Goal: Transaction & Acquisition: Purchase product/service

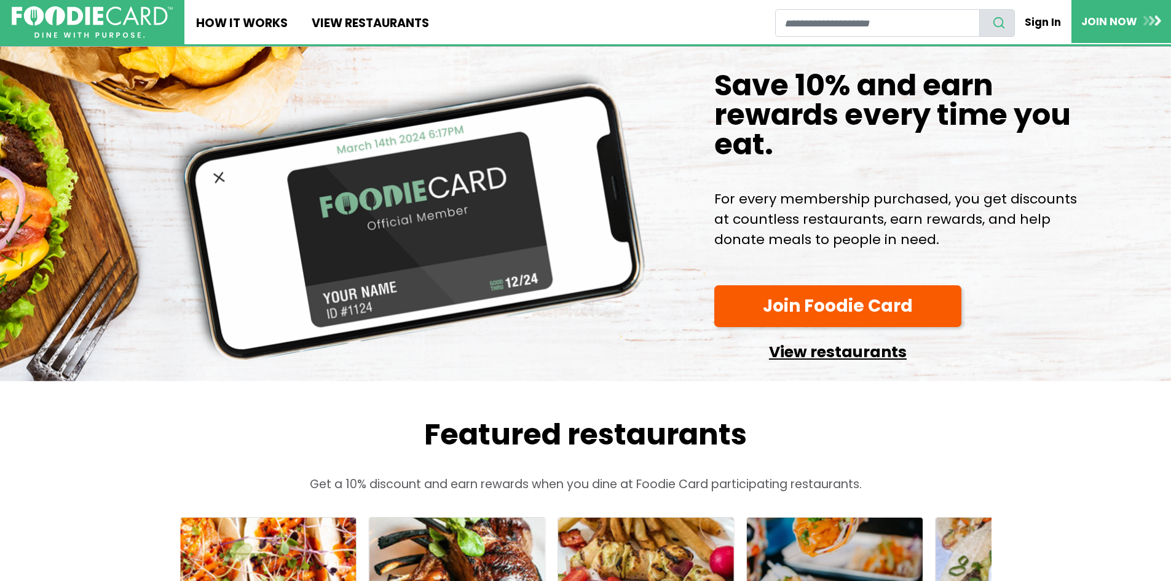
click at [822, 364] on link "View restaurants" at bounding box center [837, 348] width 247 height 31
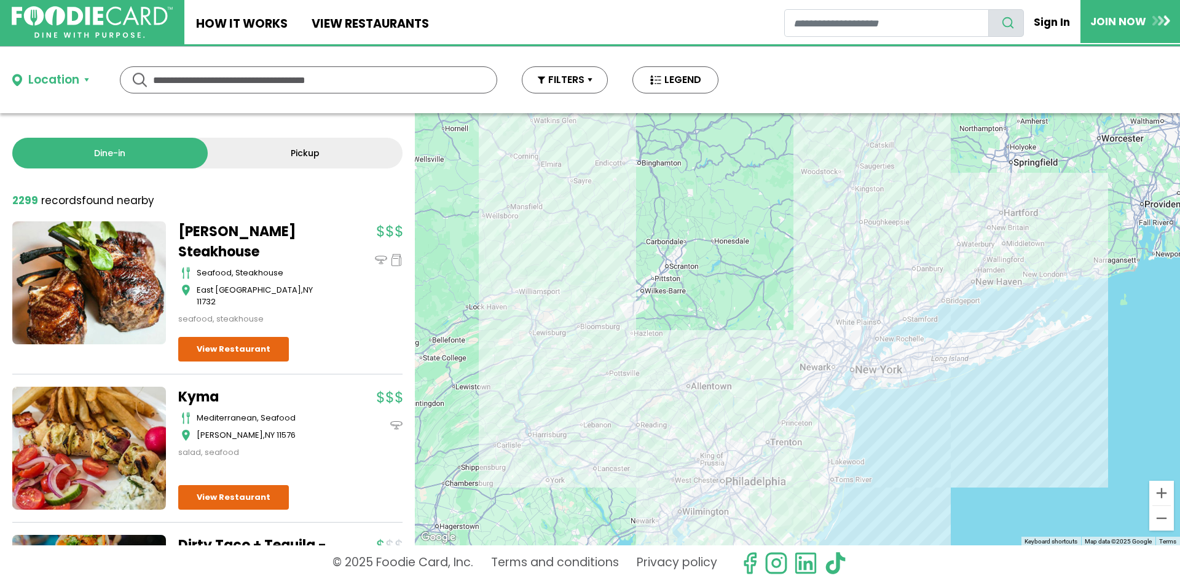
click at [195, 74] on input "text" at bounding box center [308, 80] width 311 height 26
click at [82, 80] on button "Location" at bounding box center [50, 80] width 77 height 18
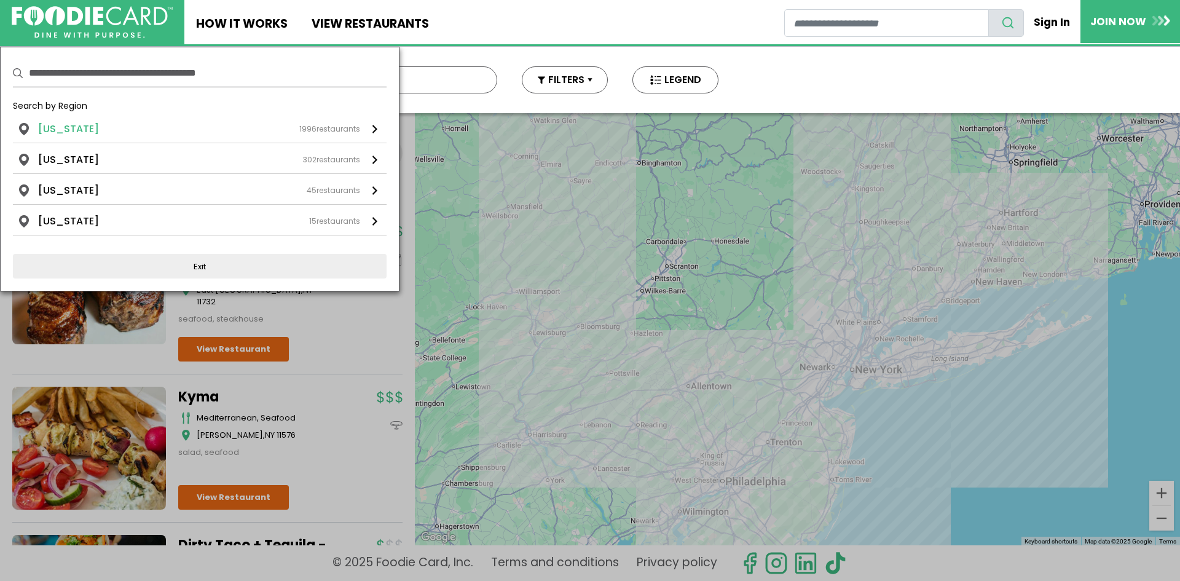
click at [64, 125] on li "New York" at bounding box center [68, 129] width 61 height 15
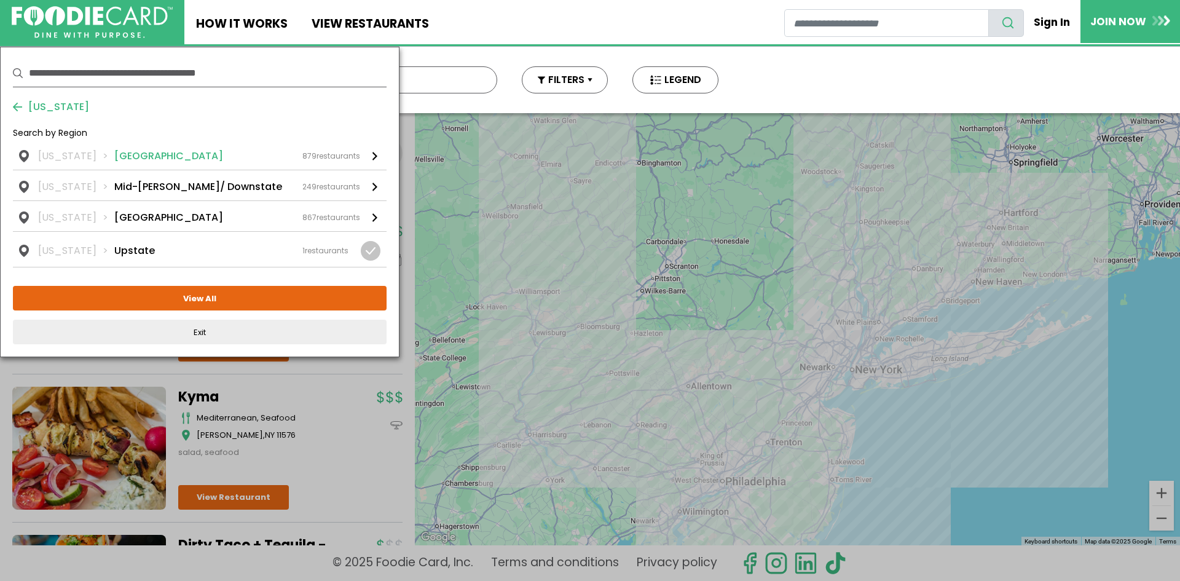
click at [114, 157] on li "Long Island" at bounding box center [168, 156] width 109 height 15
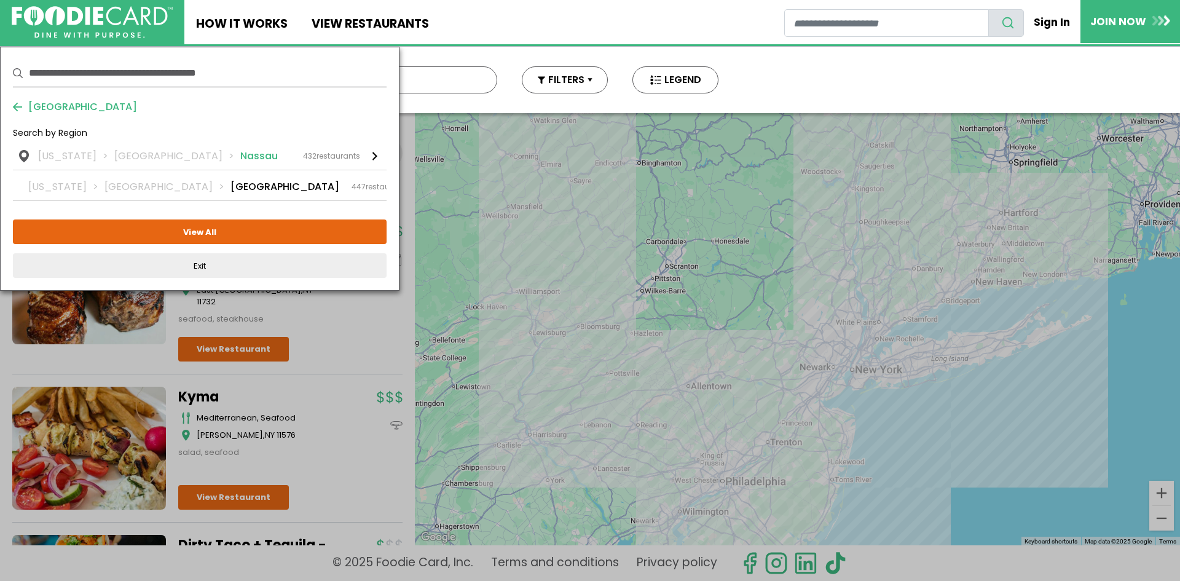
click at [128, 154] on li "Long Island" at bounding box center [177, 156] width 126 height 15
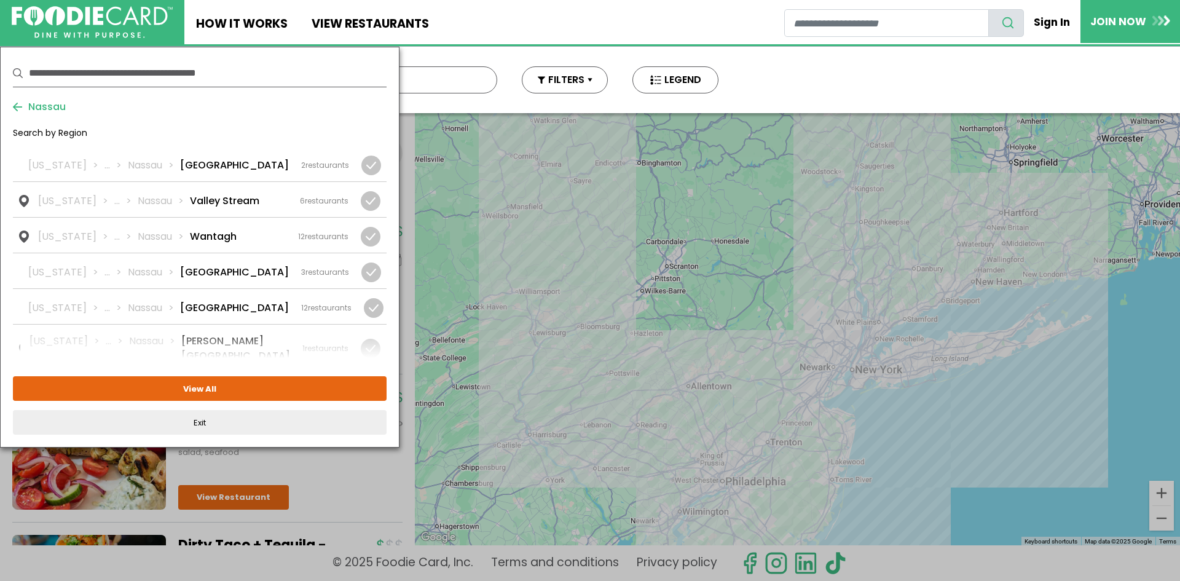
scroll to position [1691, 0]
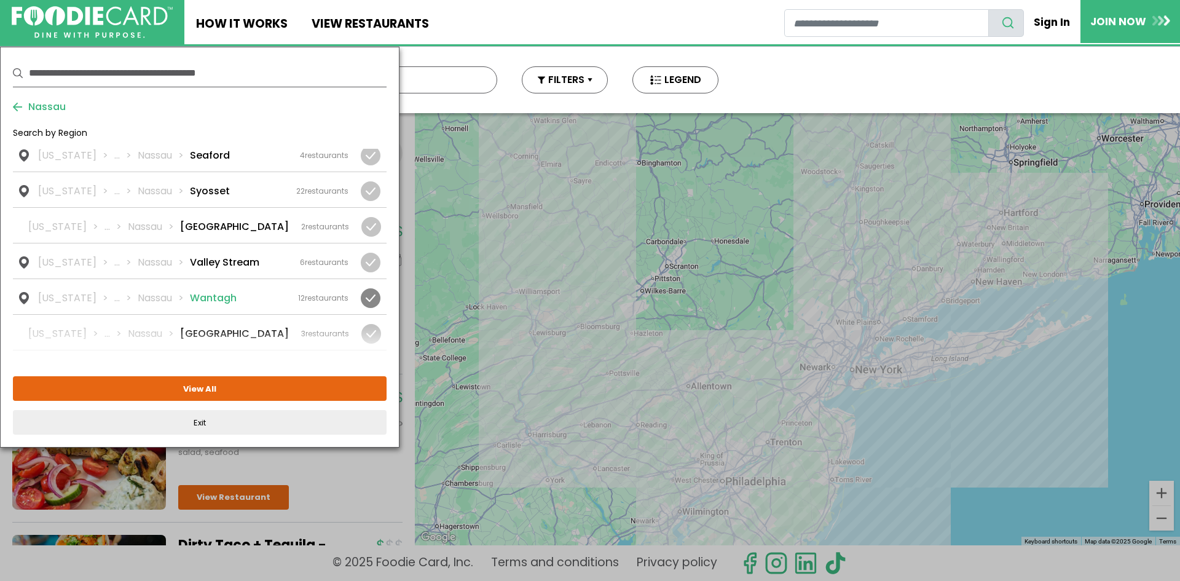
click at [159, 291] on li "Nassau" at bounding box center [164, 298] width 52 height 15
click at [194, 385] on button "View Selected ( 1 )" at bounding box center [200, 388] width 374 height 25
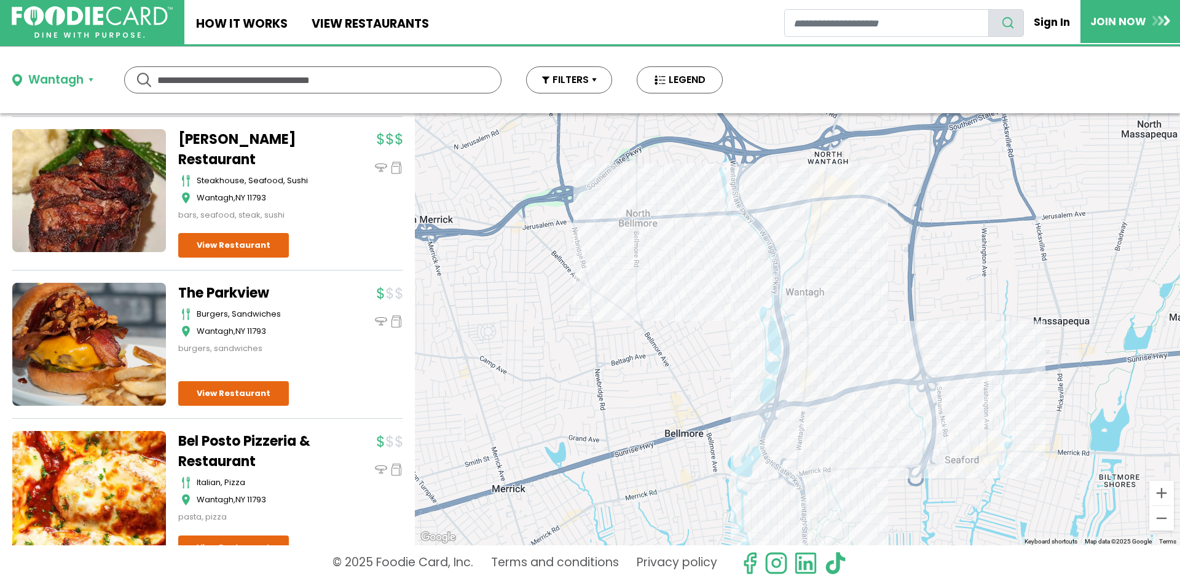
scroll to position [0, 0]
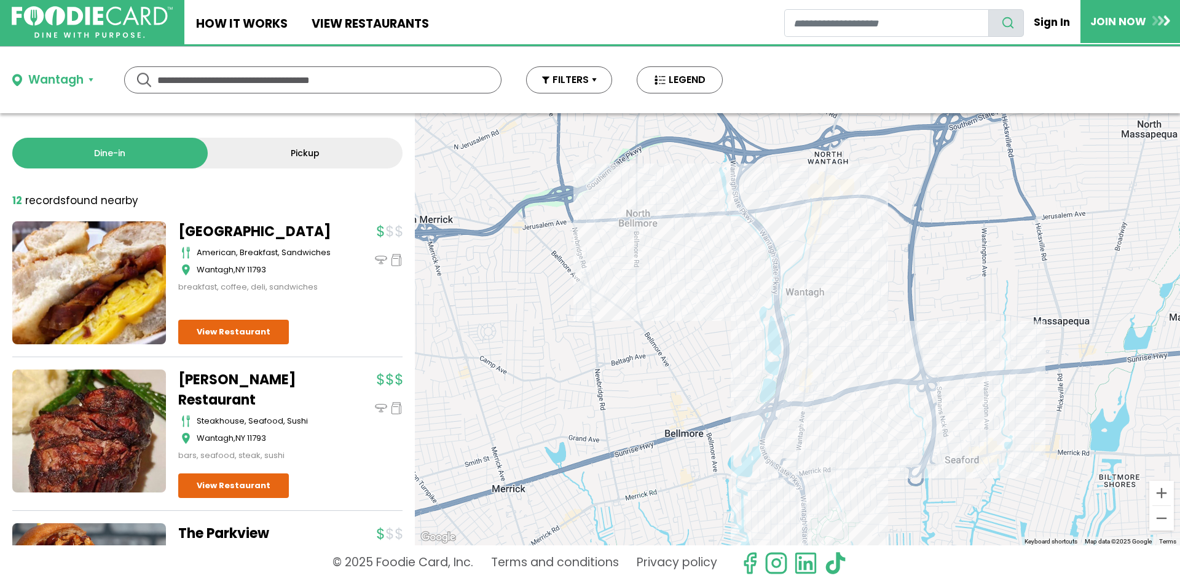
click at [81, 76] on div "Wantagh" at bounding box center [55, 80] width 55 height 18
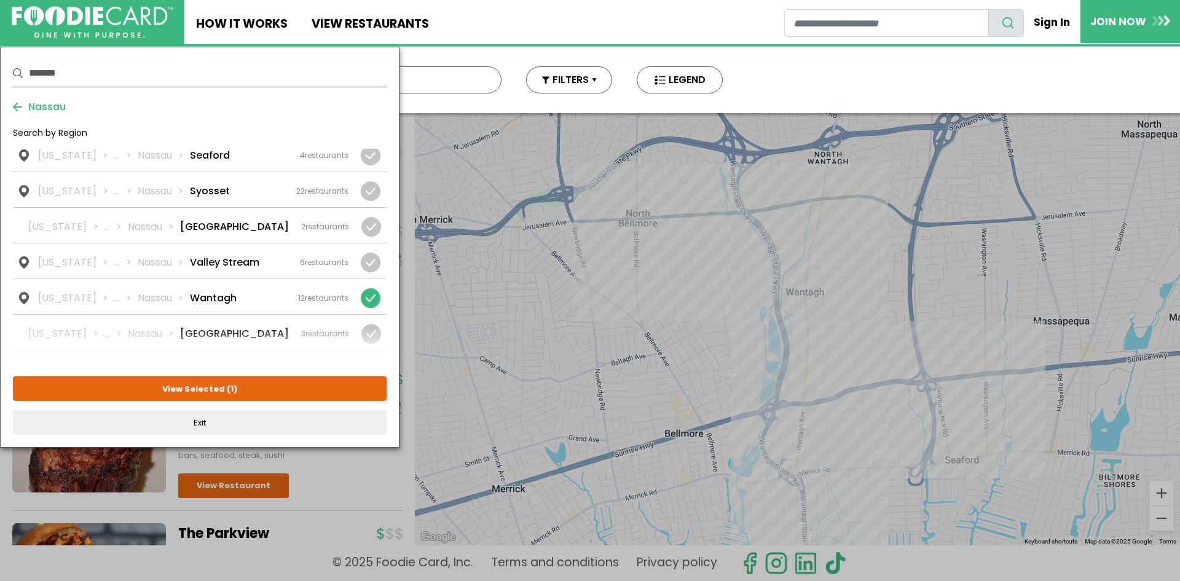
click at [28, 101] on span "Nassau" at bounding box center [44, 107] width 44 height 15
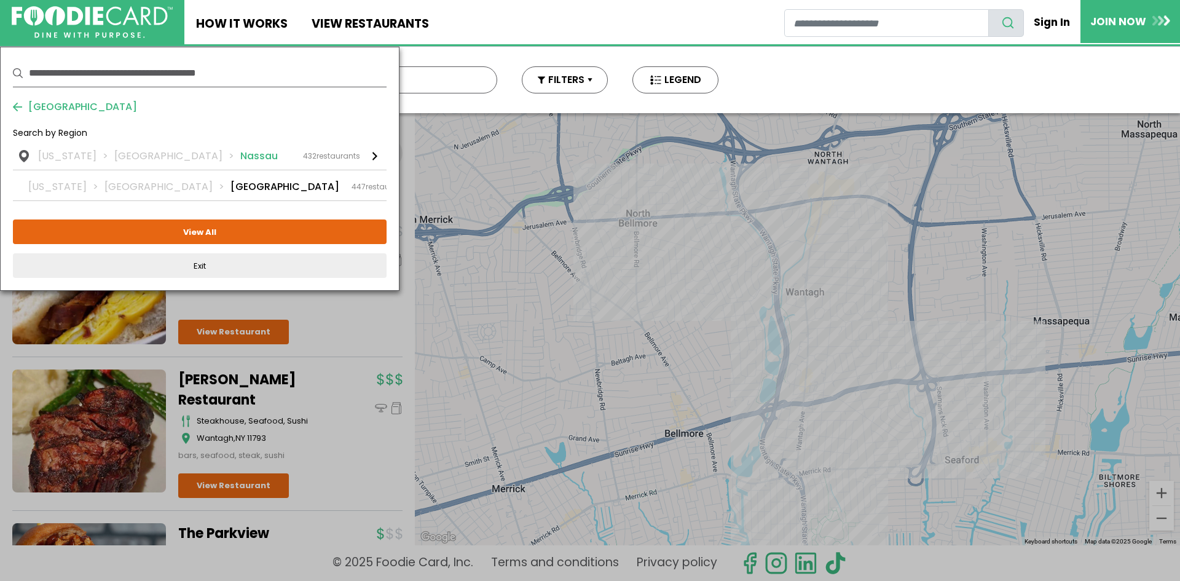
click at [120, 152] on li "Long Island" at bounding box center [177, 156] width 126 height 15
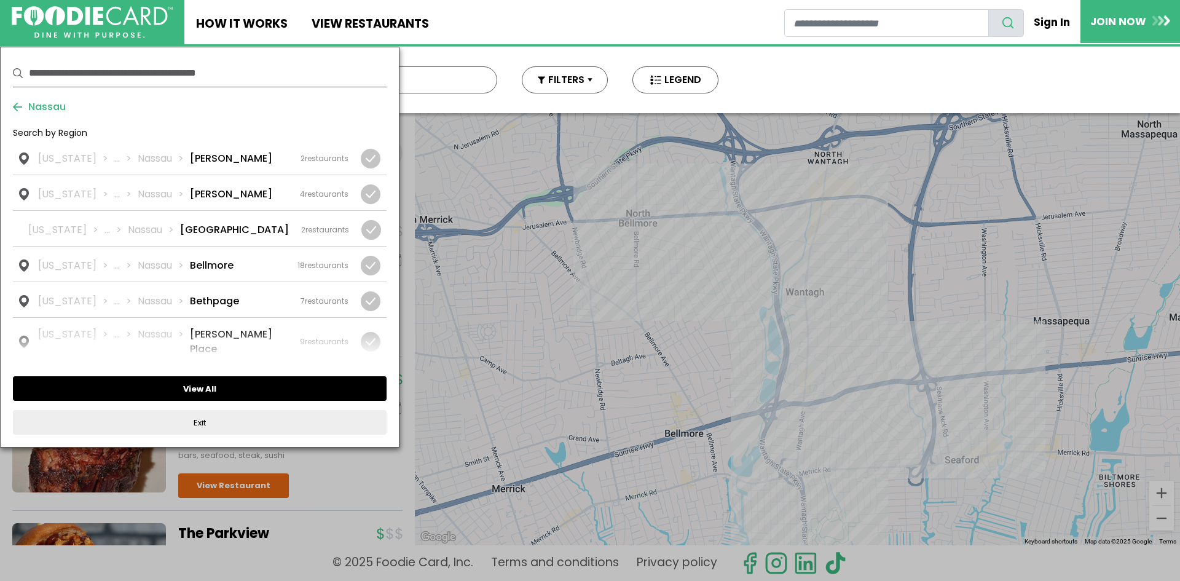
click at [203, 385] on button "View All" at bounding box center [200, 388] width 374 height 25
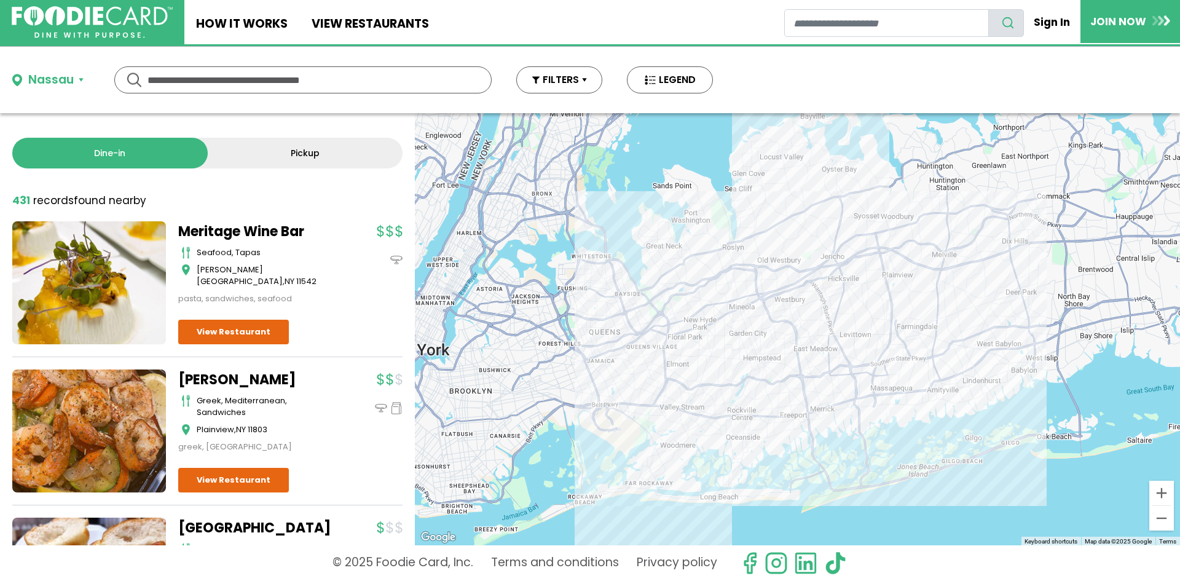
click at [80, 80] on button "Nassau" at bounding box center [47, 80] width 71 height 18
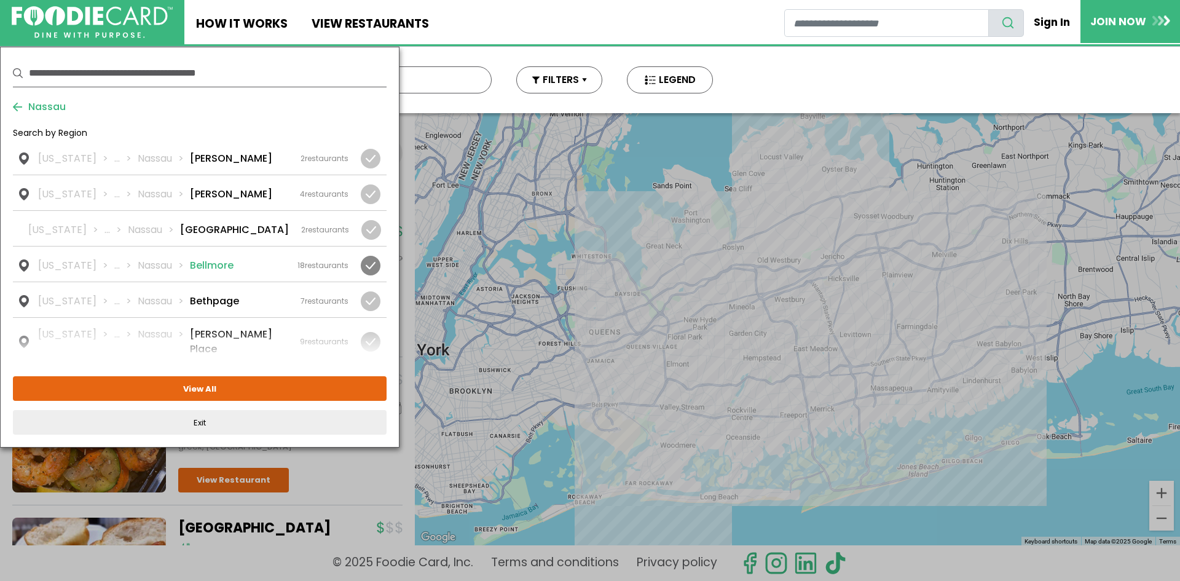
click at [216, 264] on li "Bellmore" at bounding box center [212, 265] width 44 height 15
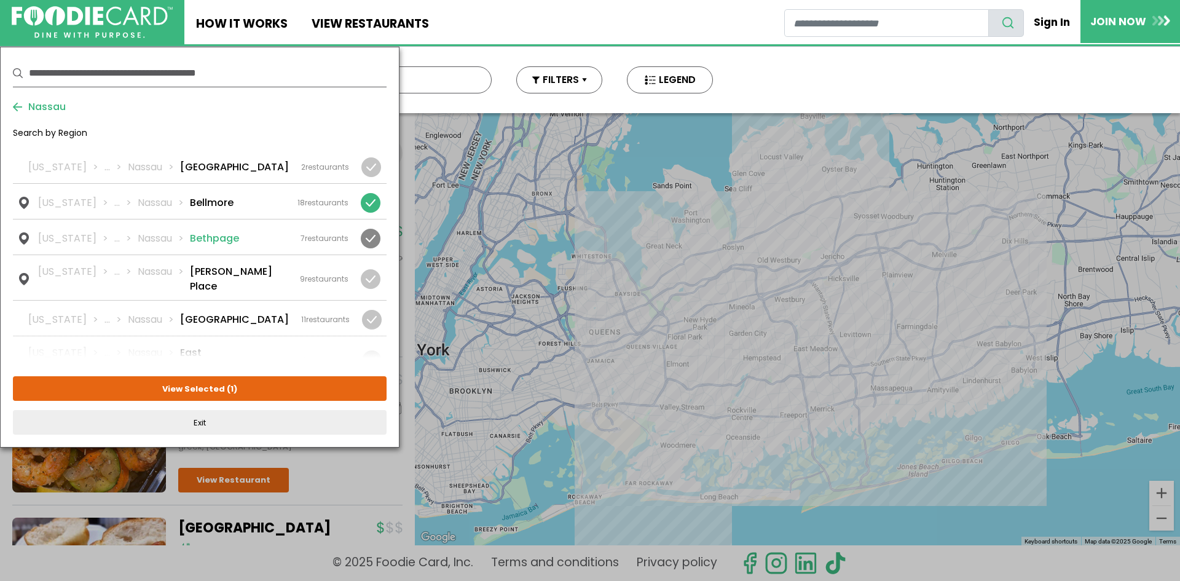
scroll to position [123, 0]
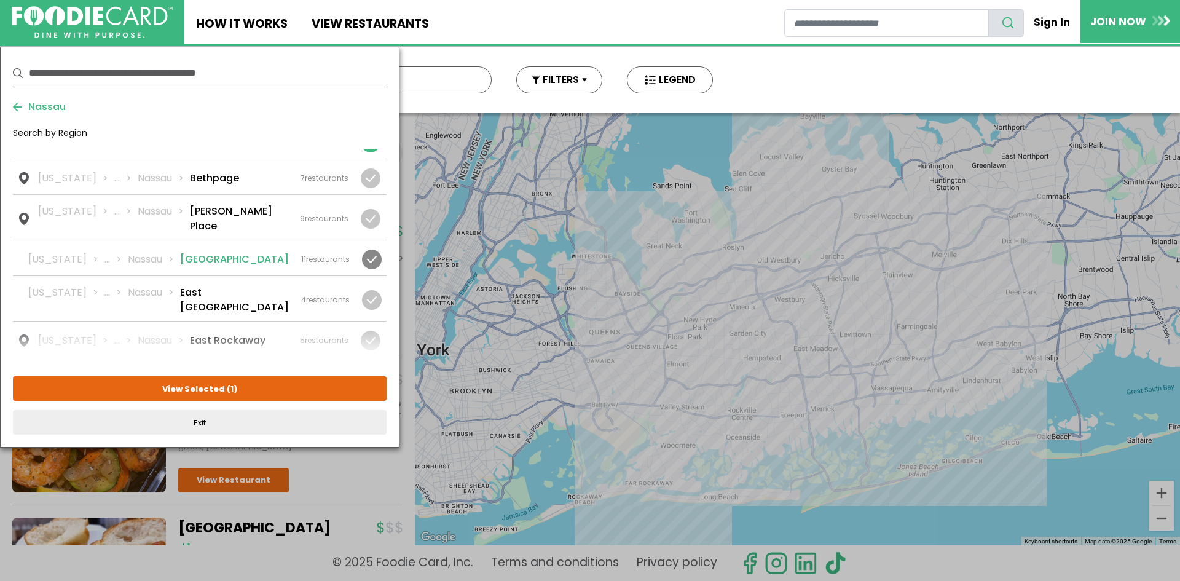
click at [197, 252] on li "East Meadow" at bounding box center [234, 259] width 109 height 15
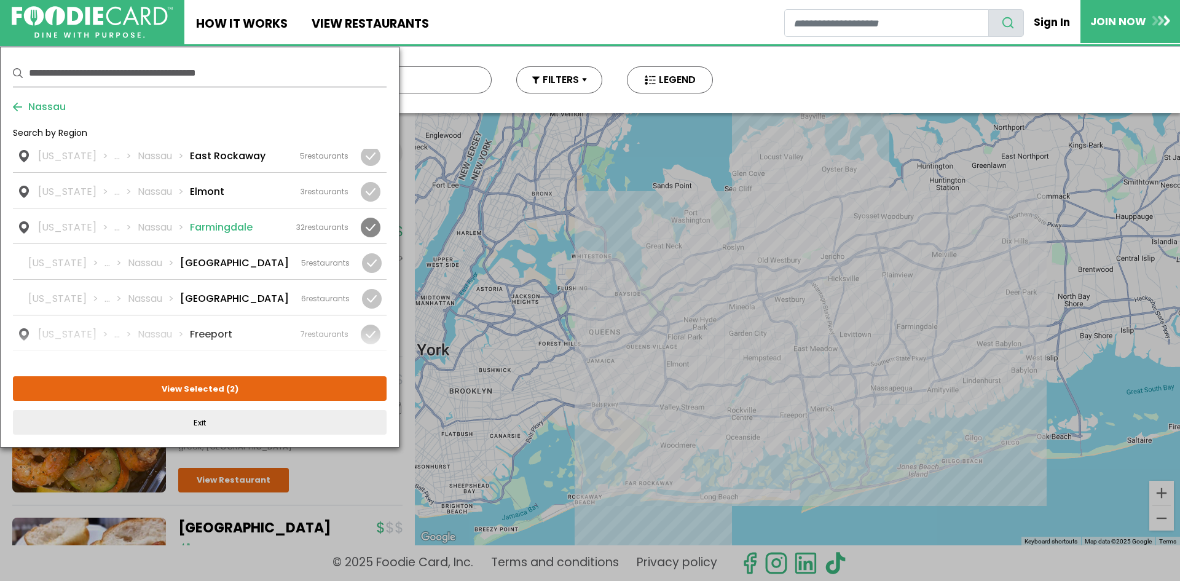
click at [205, 220] on li "Farmingdale" at bounding box center [221, 227] width 63 height 15
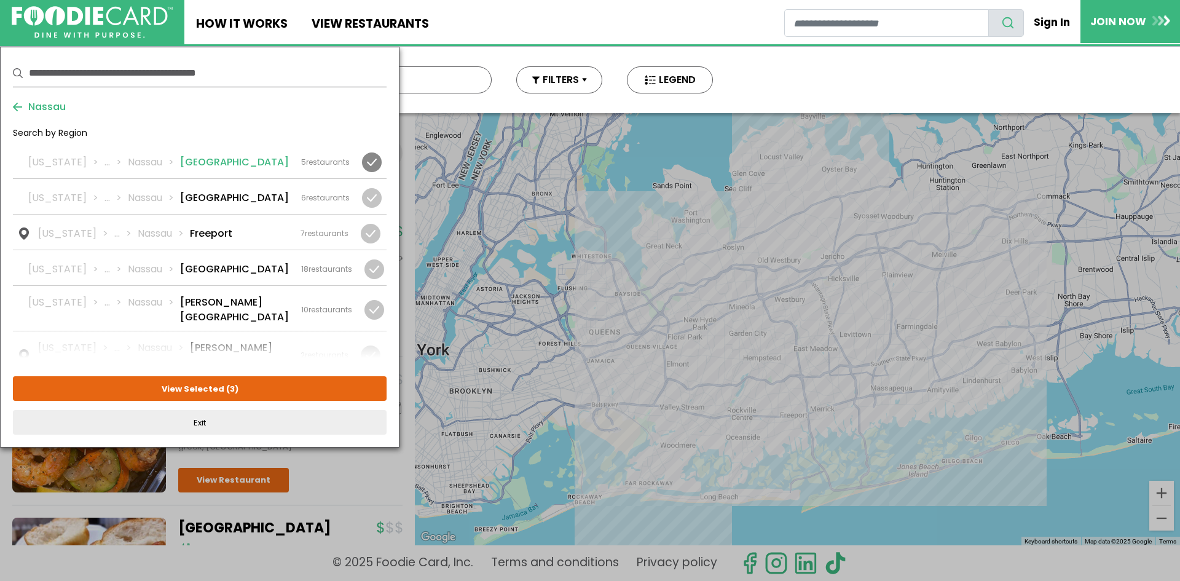
scroll to position [430, 0]
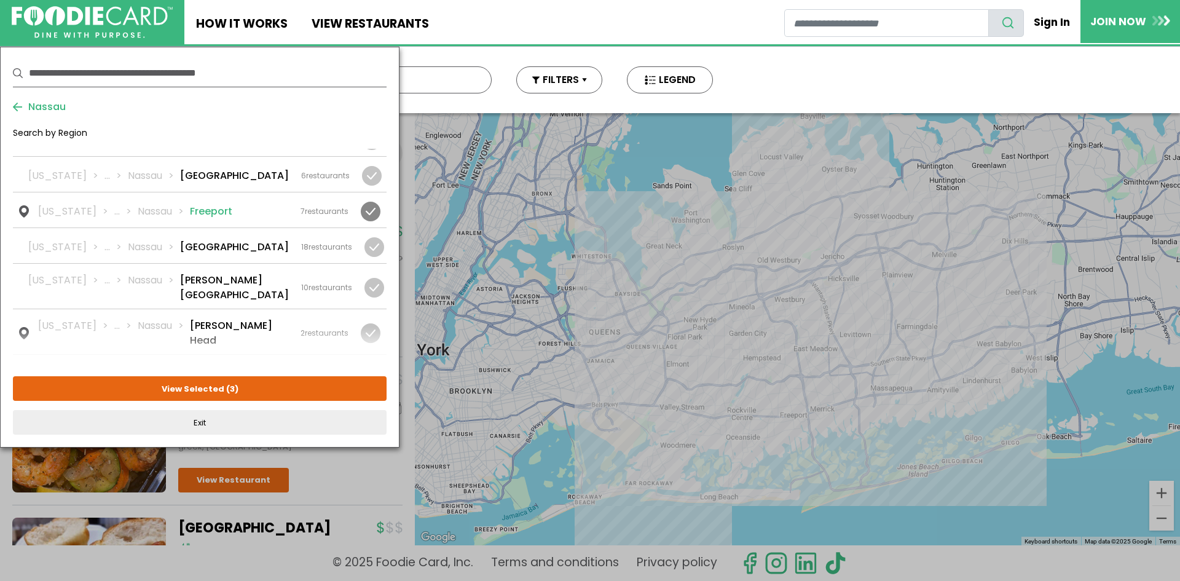
click at [195, 204] on li "Freeport" at bounding box center [211, 211] width 42 height 15
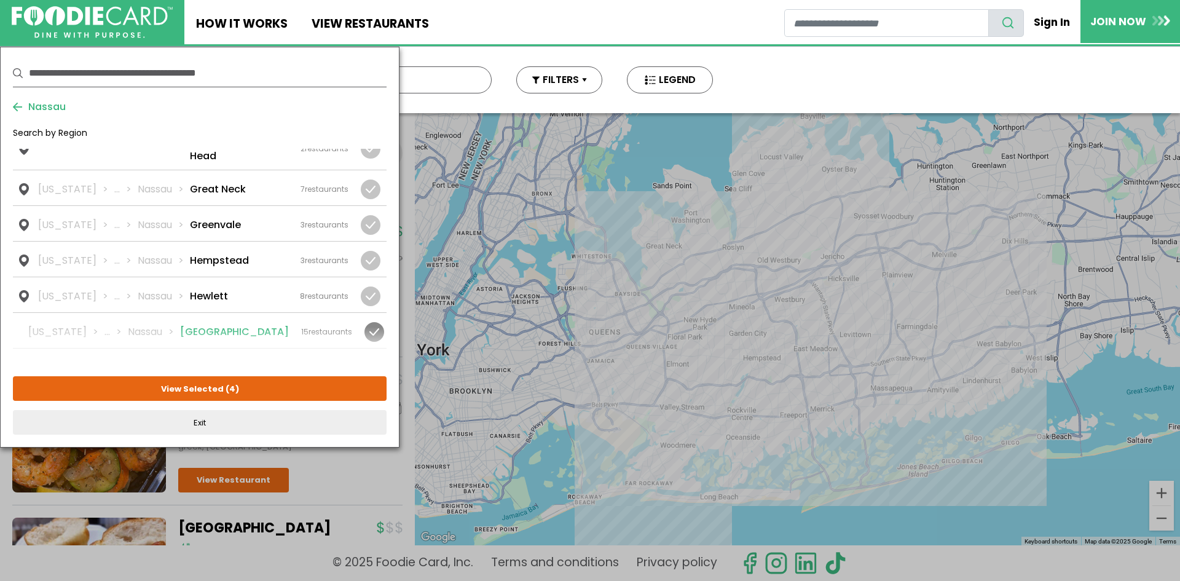
scroll to position [676, 0]
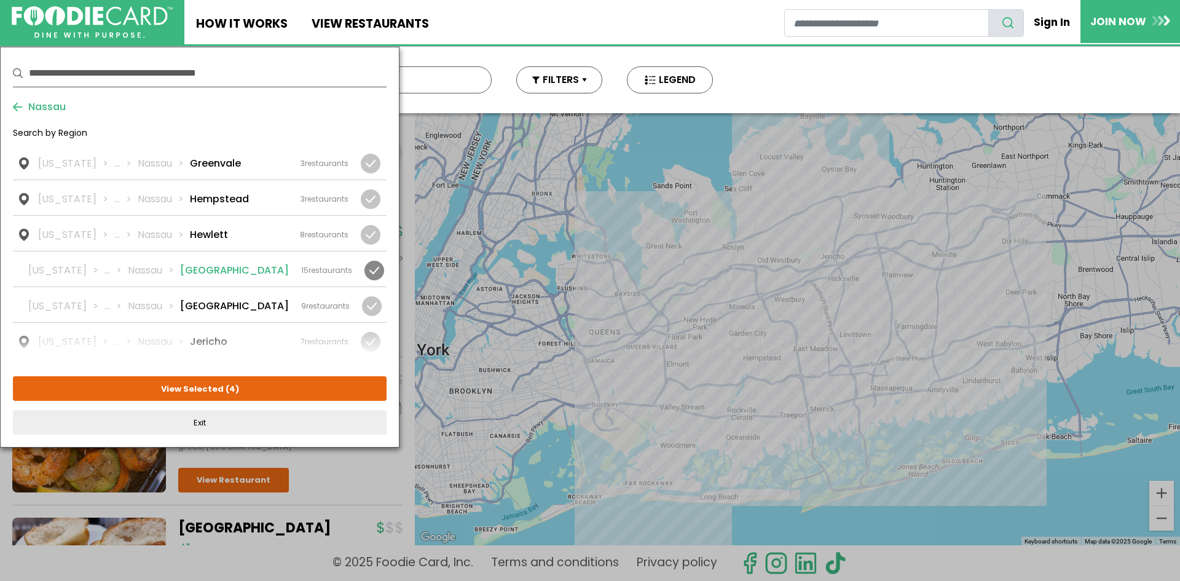
click at [200, 263] on li "Hicksville" at bounding box center [234, 270] width 109 height 15
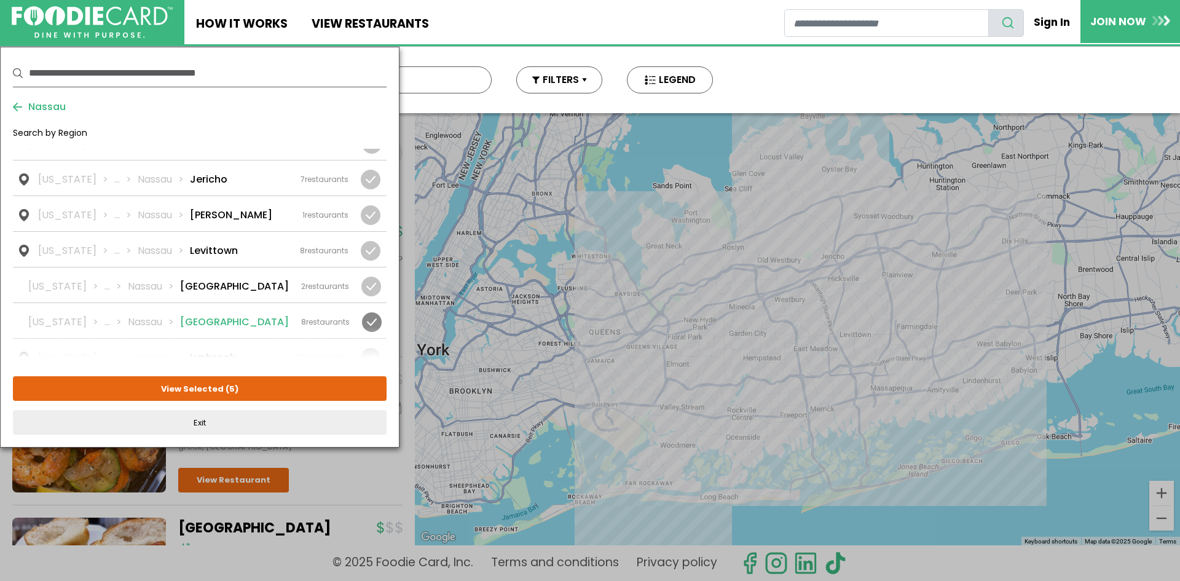
scroll to position [860, 0]
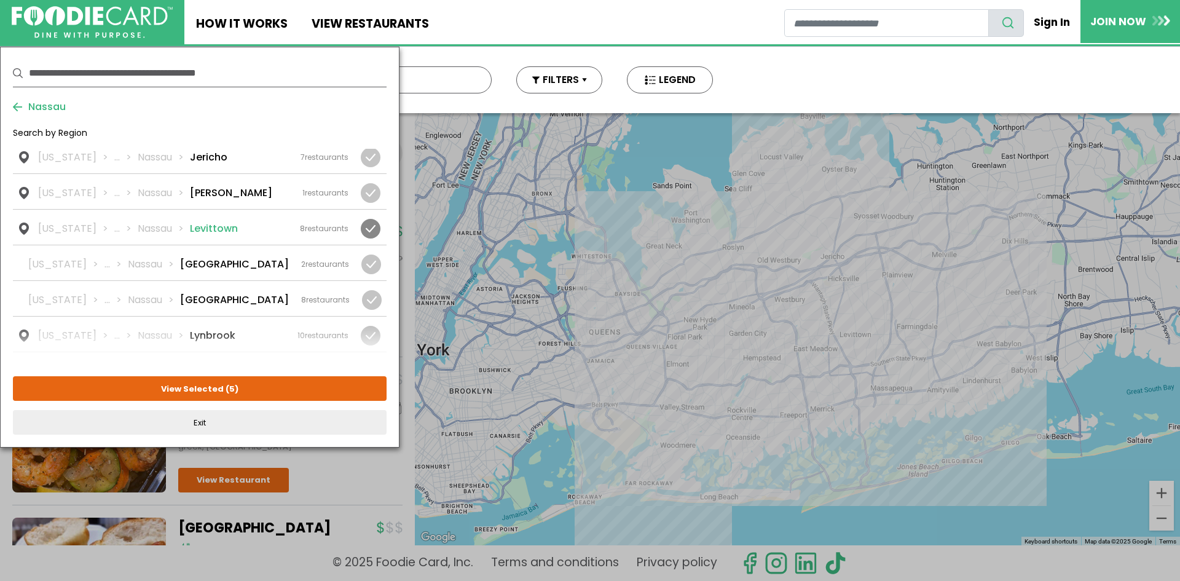
click at [205, 221] on li "Levittown" at bounding box center [214, 228] width 48 height 15
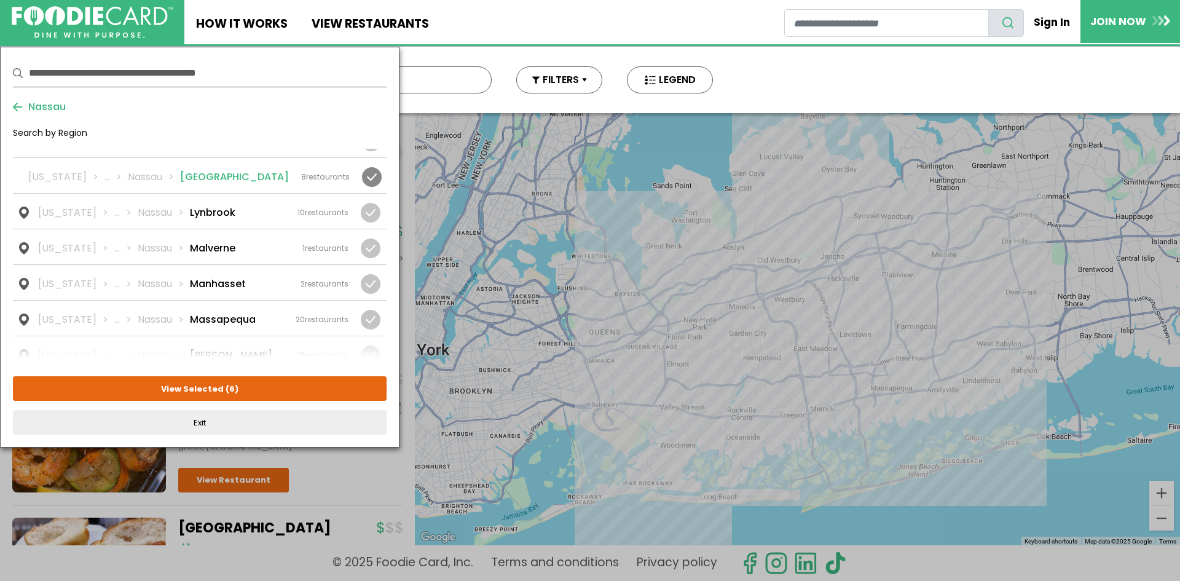
scroll to position [1045, 0]
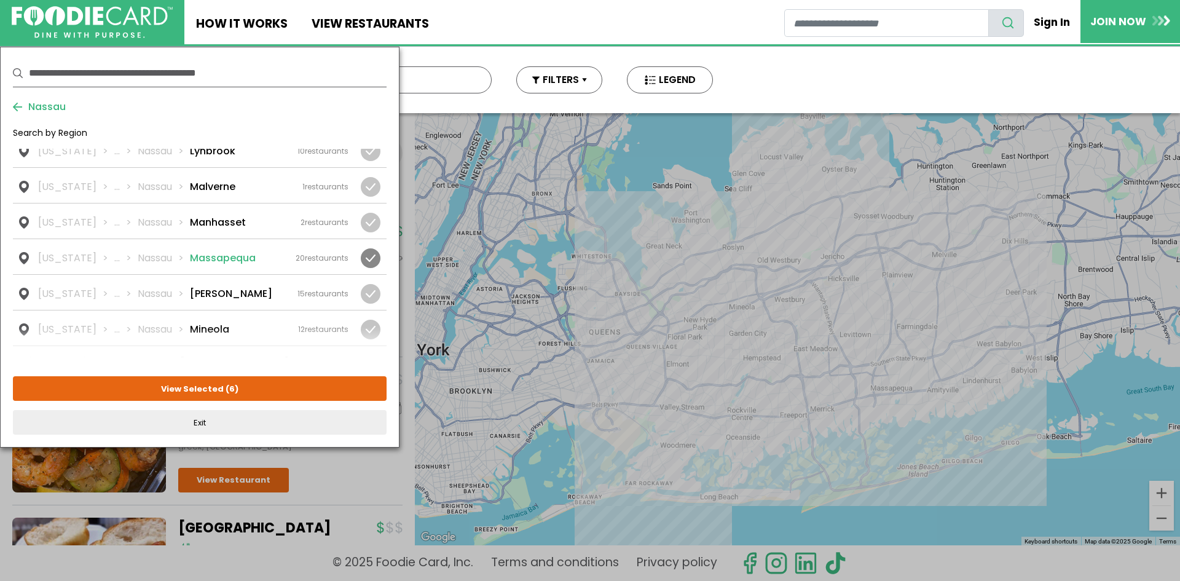
click at [206, 251] on li "Massapequa" at bounding box center [223, 258] width 66 height 15
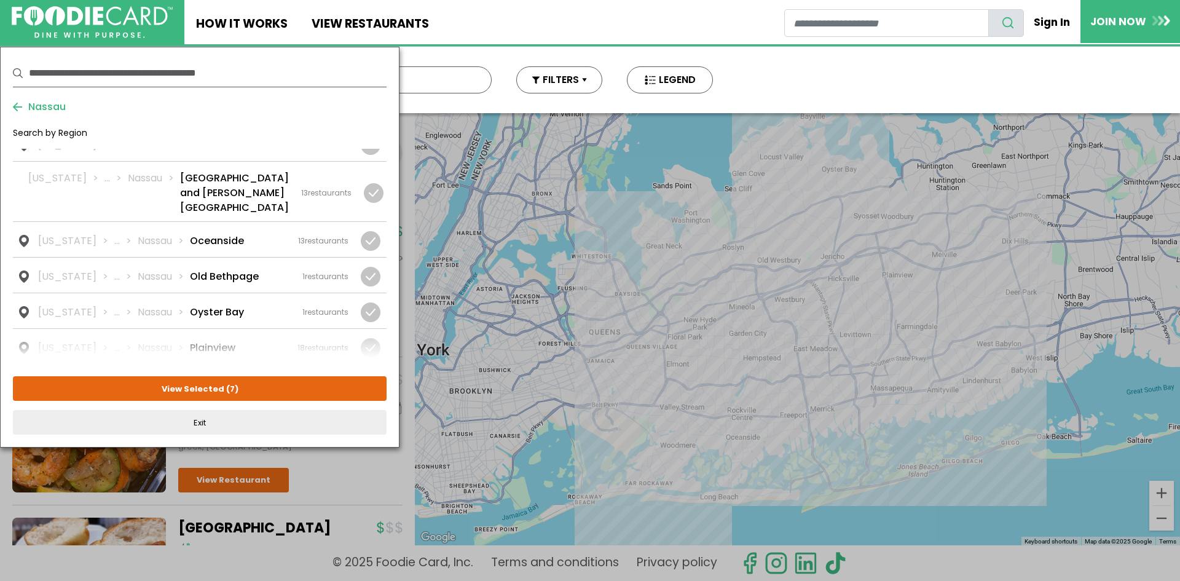
scroll to position [1291, 0]
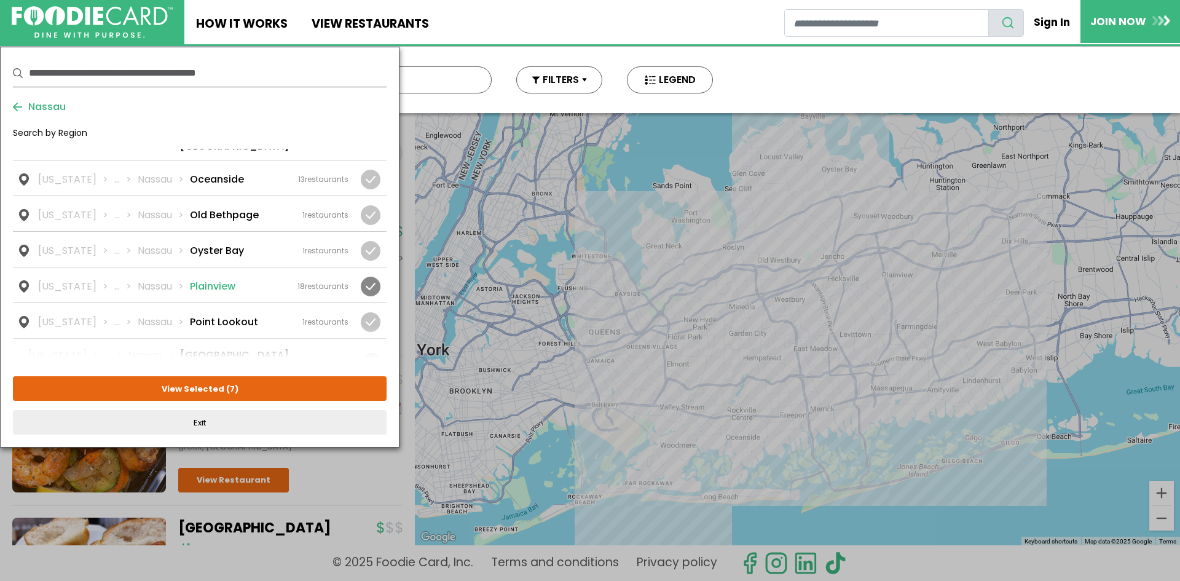
click at [203, 279] on li "Plainview" at bounding box center [212, 286] width 45 height 15
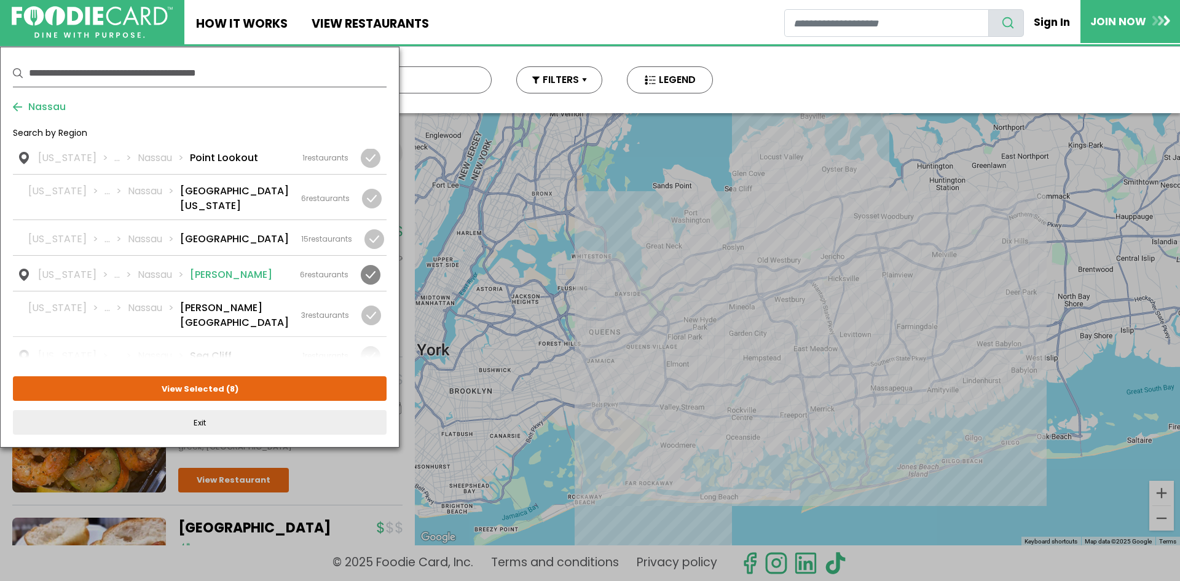
scroll to position [1475, 0]
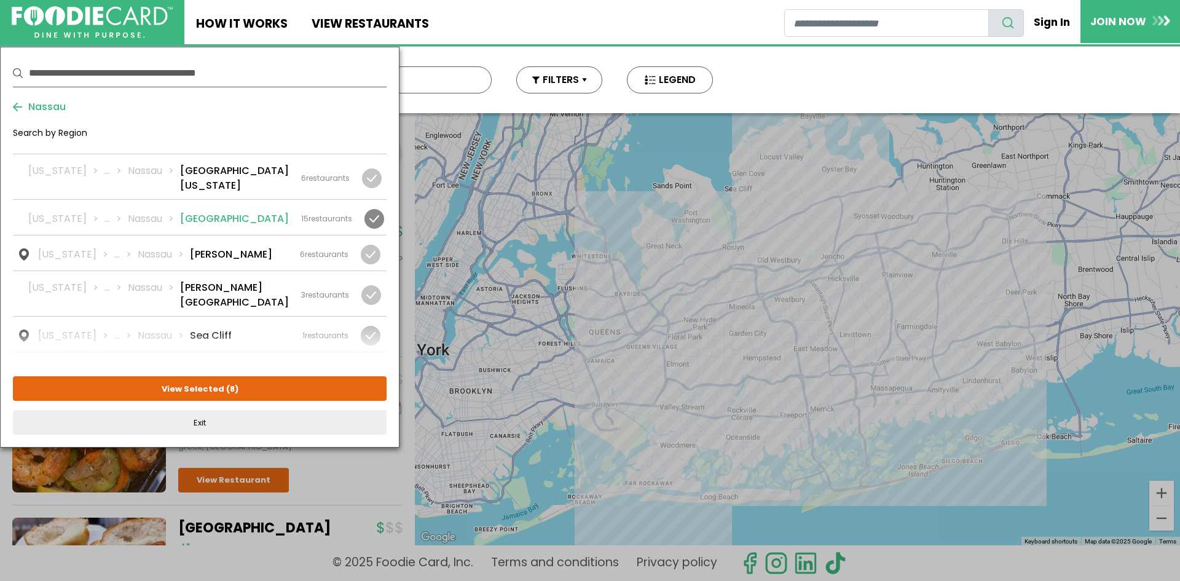
click at [206, 211] on li "Rockville Centre" at bounding box center [234, 218] width 109 height 15
click at [206, 364] on li "Seaford" at bounding box center [210, 371] width 40 height 15
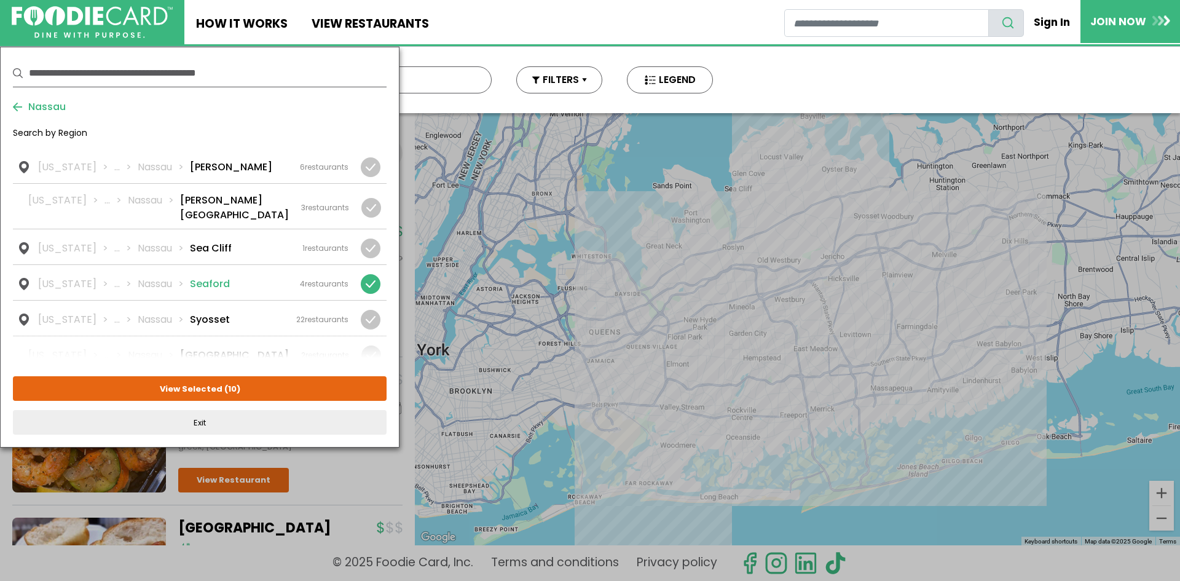
scroll to position [1598, 0]
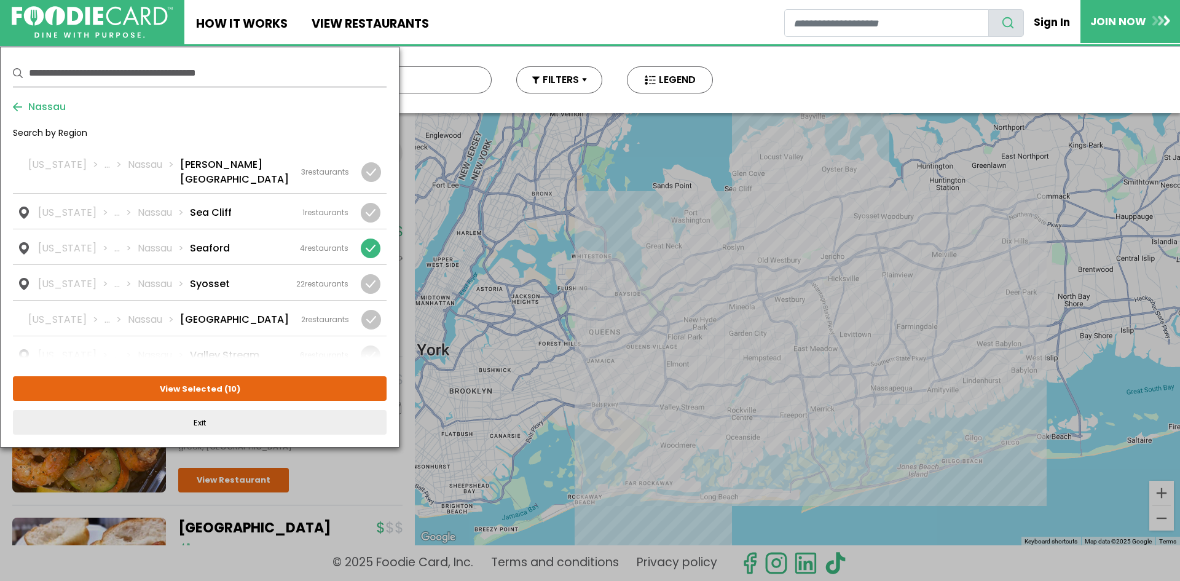
click at [195, 383] on li "Wantagh" at bounding box center [213, 390] width 47 height 15
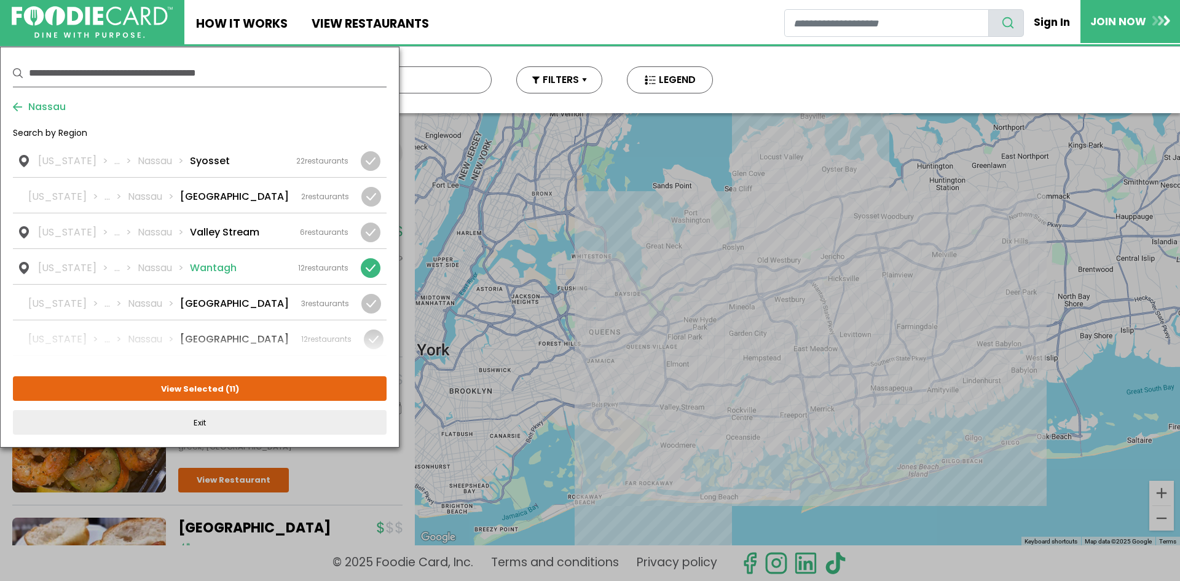
scroll to position [1752, 0]
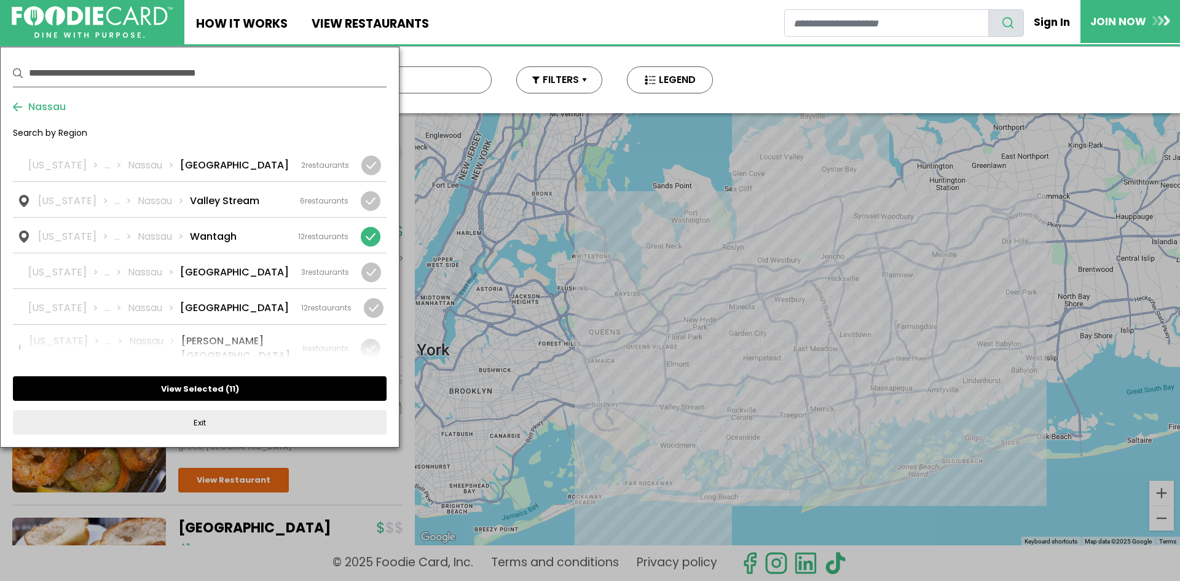
click at [210, 388] on button "View Selected ( 11 )" at bounding box center [200, 388] width 374 height 25
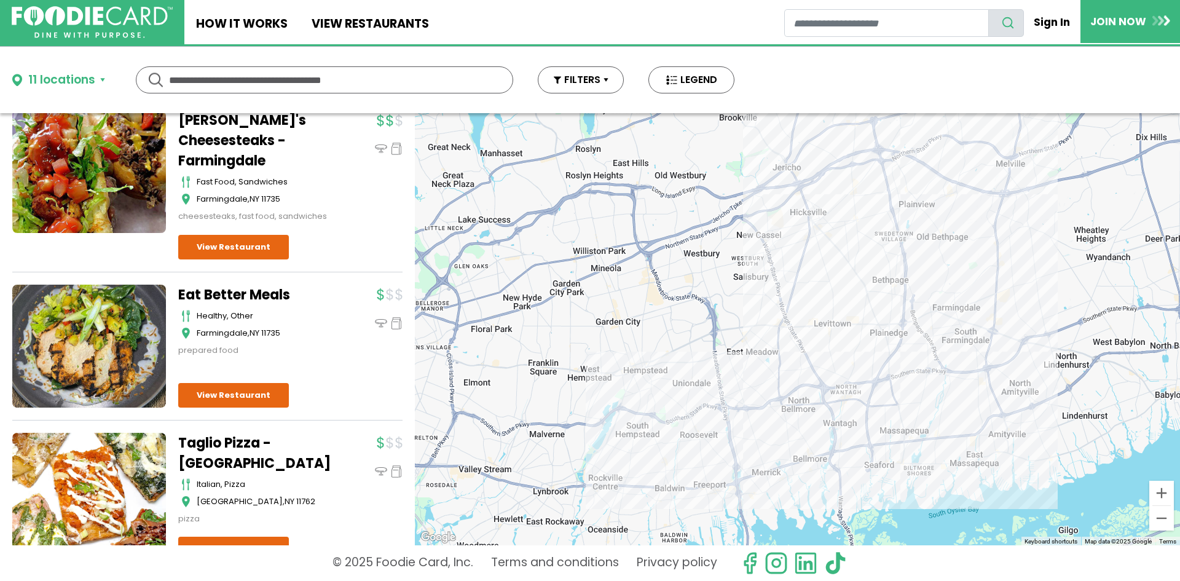
scroll to position [4609, 0]
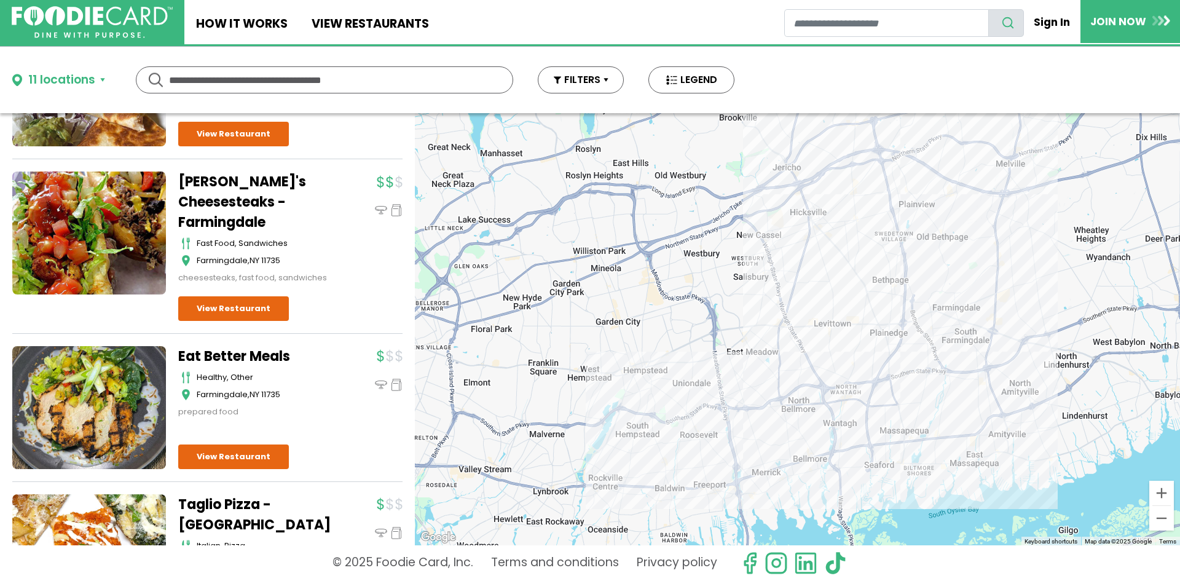
click at [216, 171] on link "Chiddy's Cheesesteaks - Farmingdale" at bounding box center [255, 201] width 154 height 61
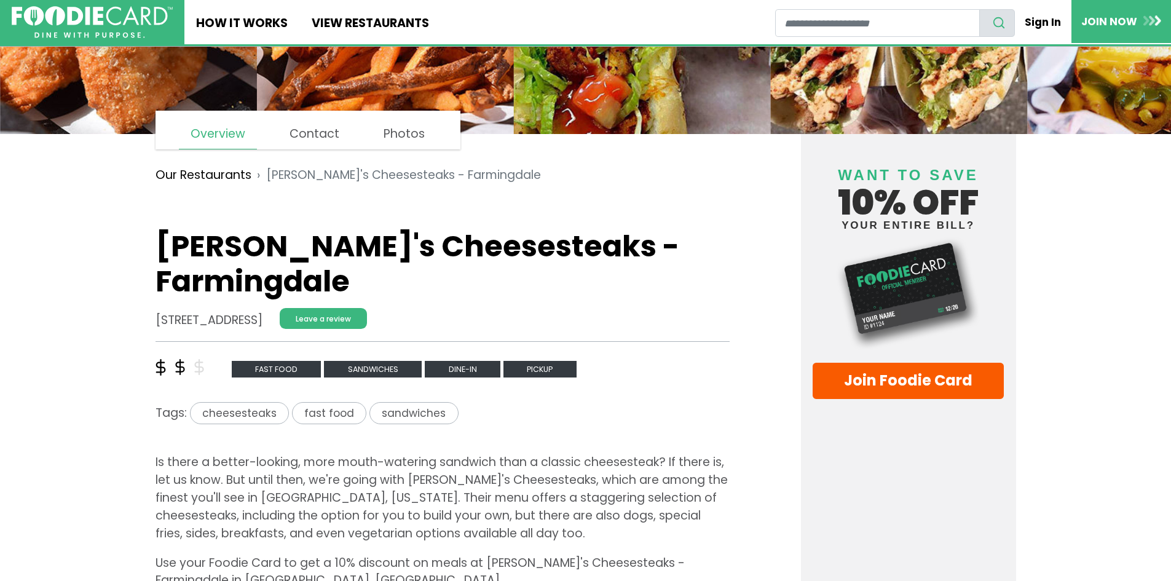
scroll to position [307, 0]
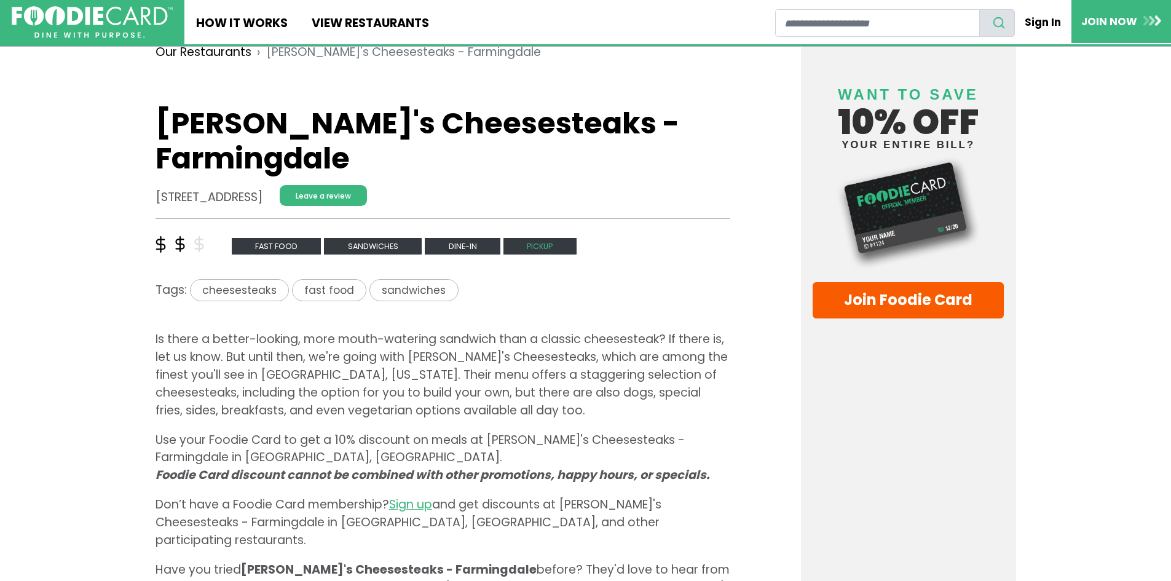
click at [529, 239] on span "Pickup" at bounding box center [539, 246] width 73 height 17
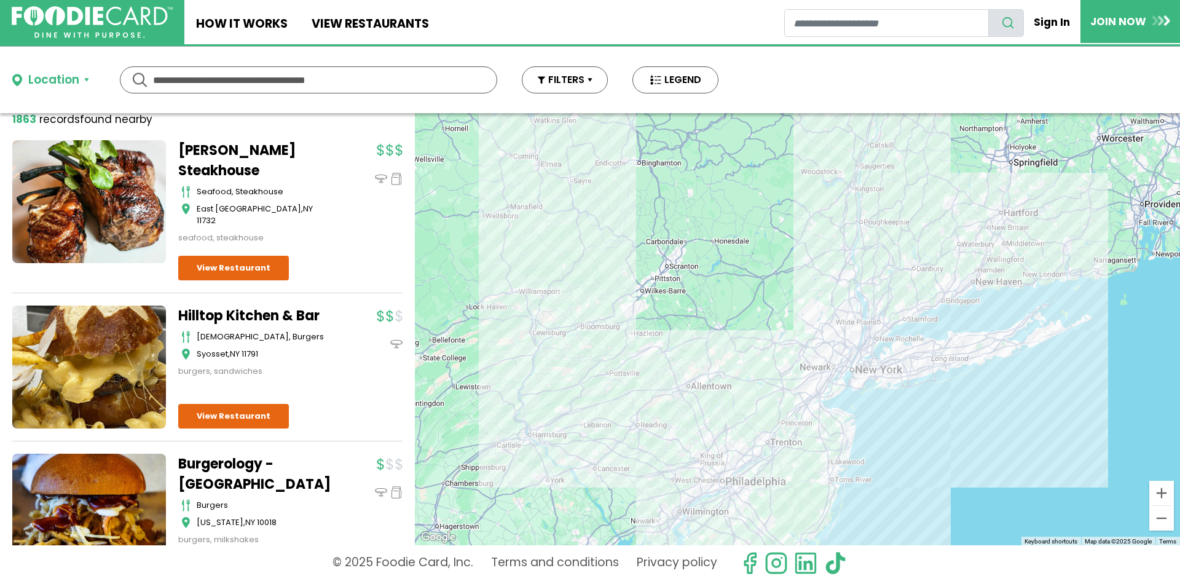
scroll to position [61, 0]
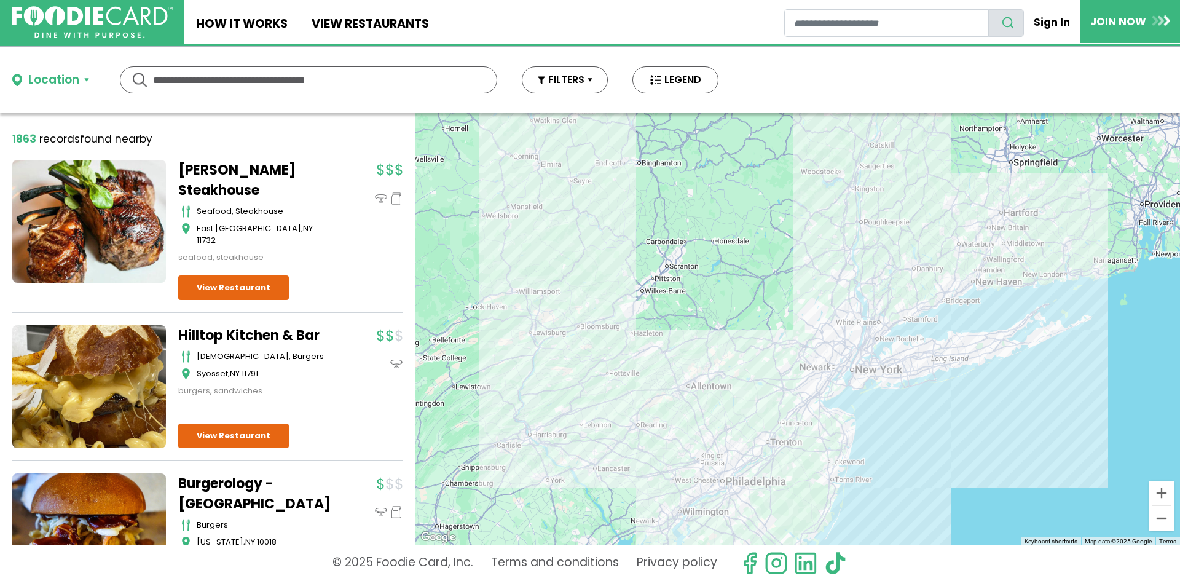
click at [211, 170] on link "[PERSON_NAME] Steakhouse" at bounding box center [255, 180] width 154 height 41
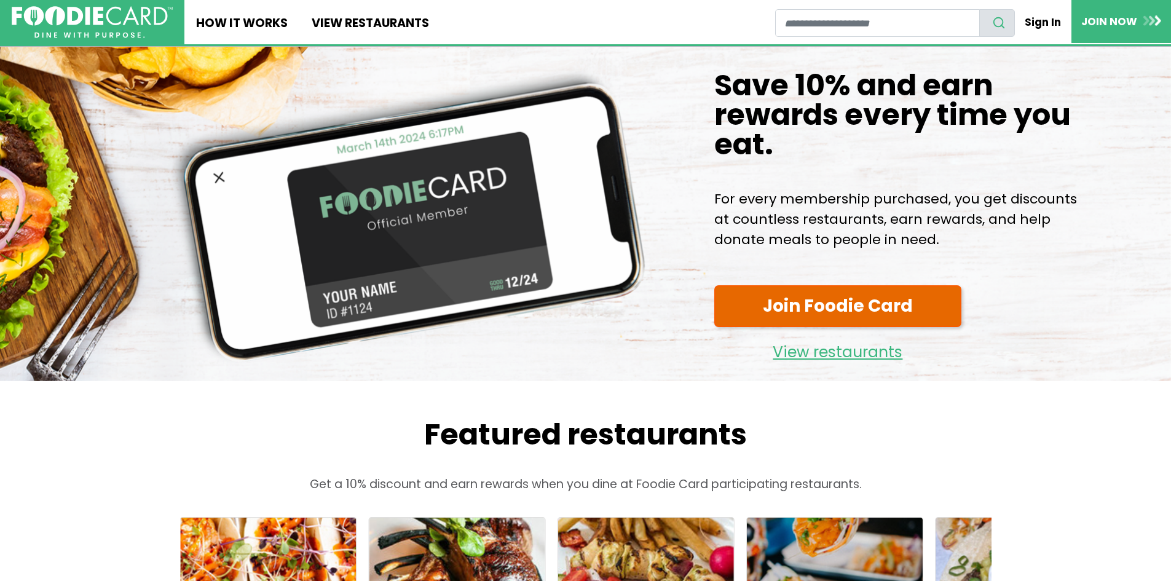
click at [808, 328] on link "Join Foodie Card" at bounding box center [837, 306] width 247 height 42
